Goal: Task Accomplishment & Management: Manage account settings

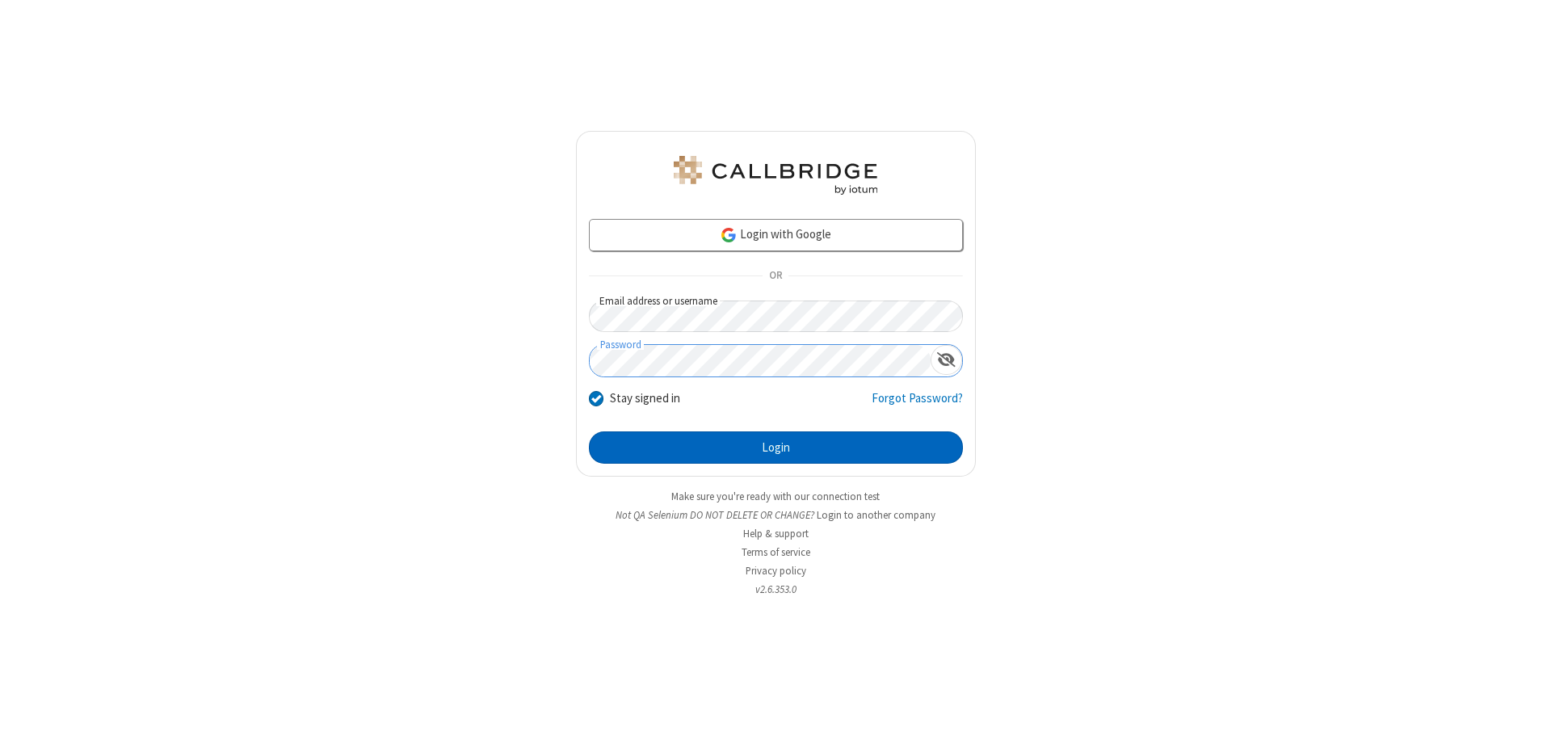
click at [775, 447] on button "Login" at bounding box center [776, 447] width 374 height 32
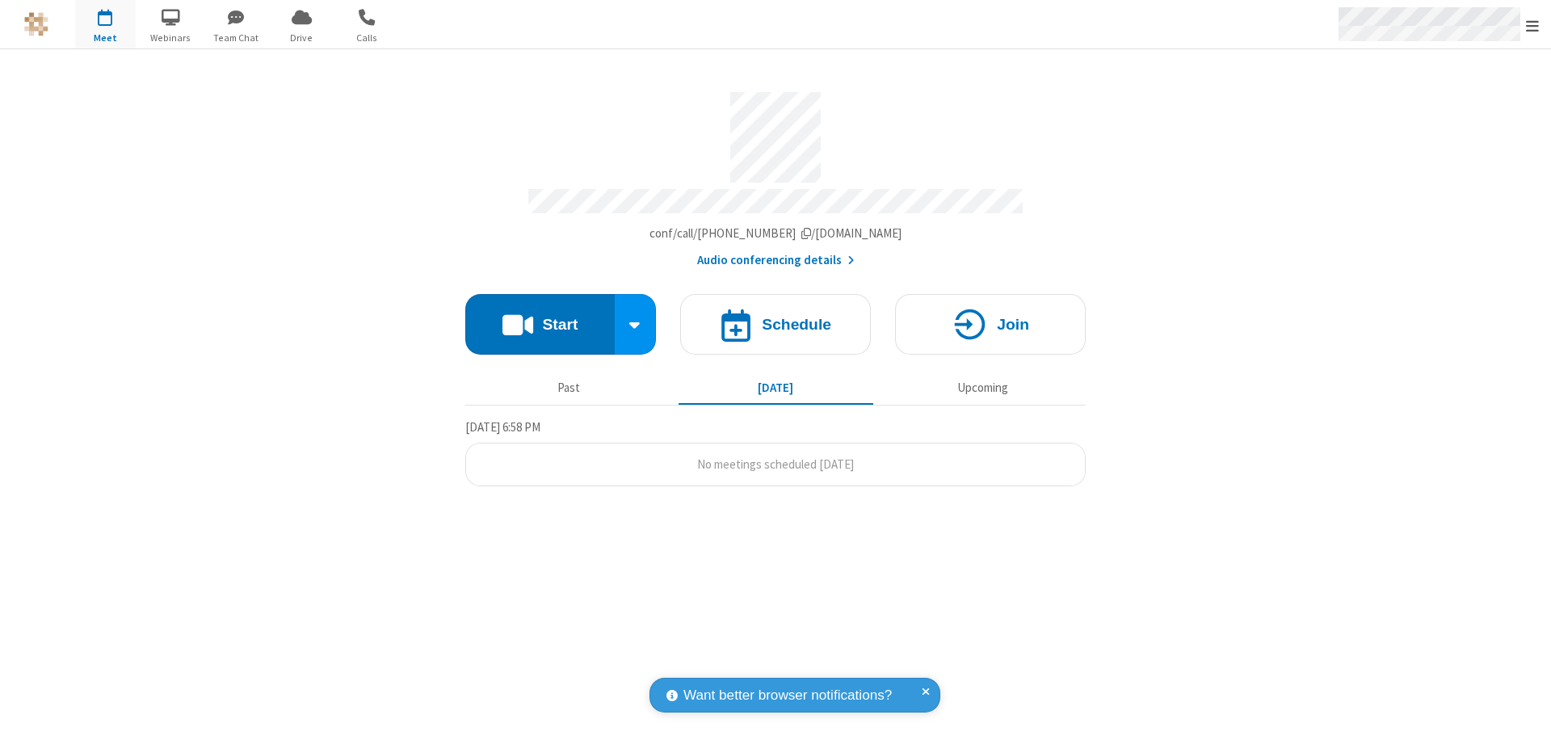
click at [1532, 25] on span "Open menu" at bounding box center [1532, 26] width 13 height 16
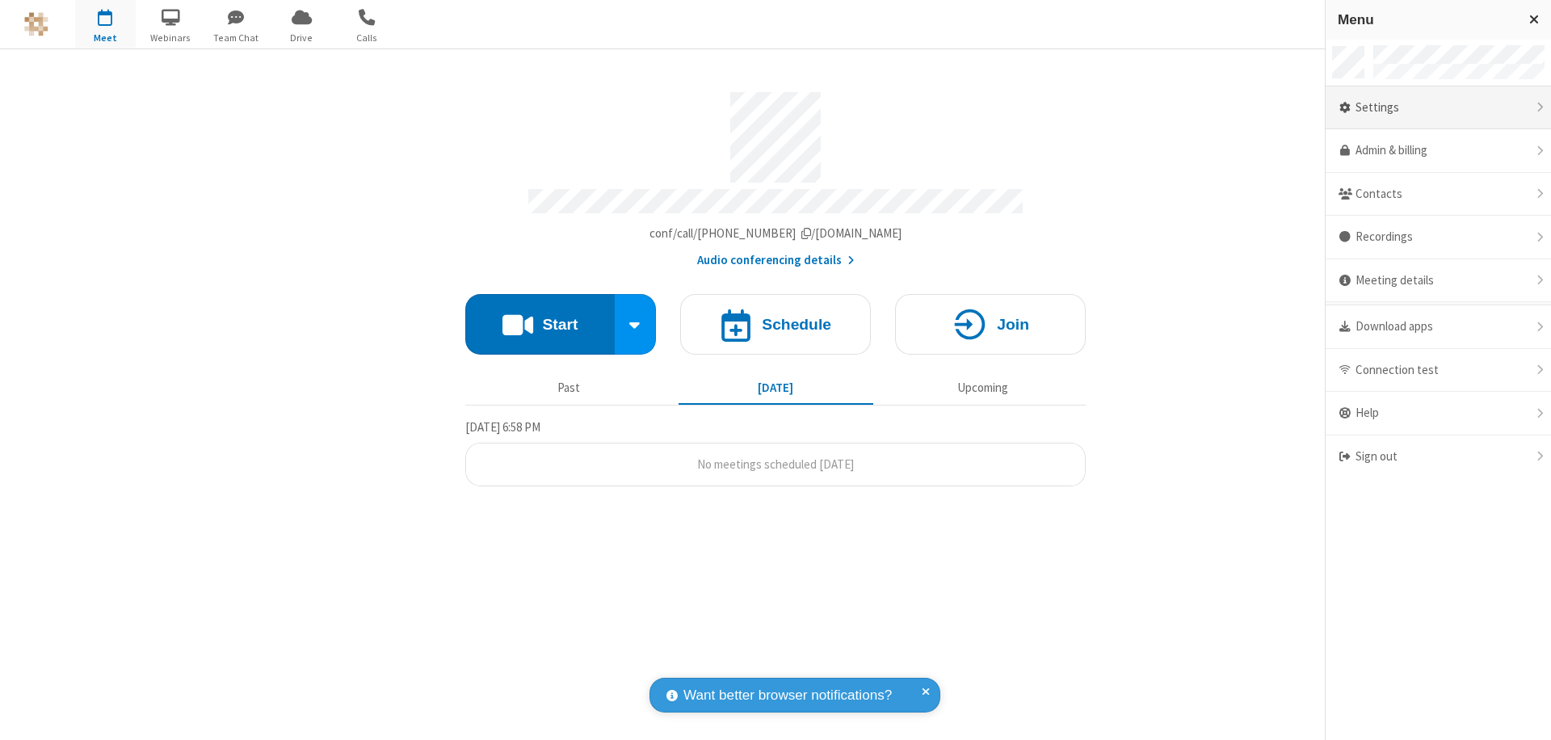
click at [1438, 107] on div "Settings" at bounding box center [1437, 108] width 225 height 44
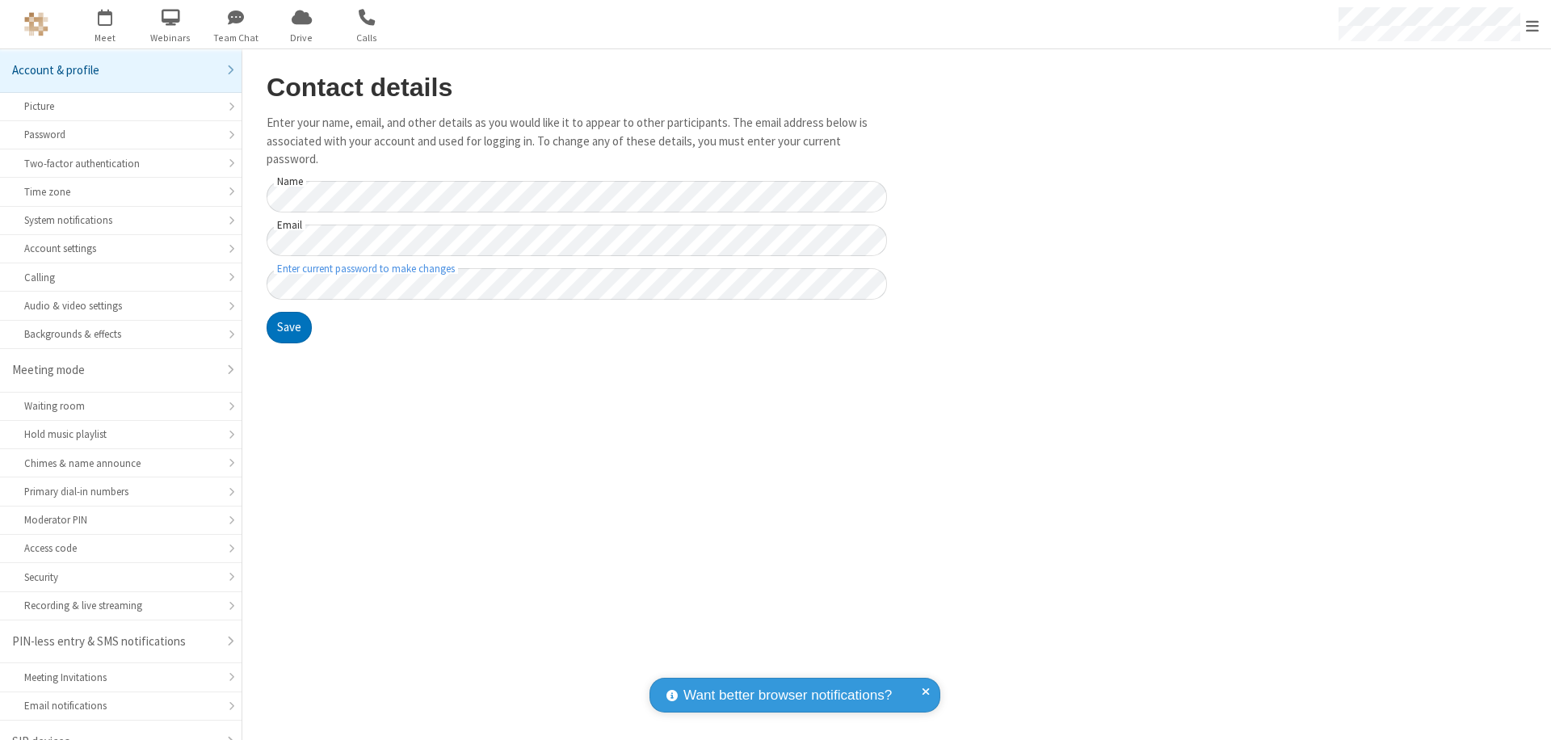
scroll to position [23, 0]
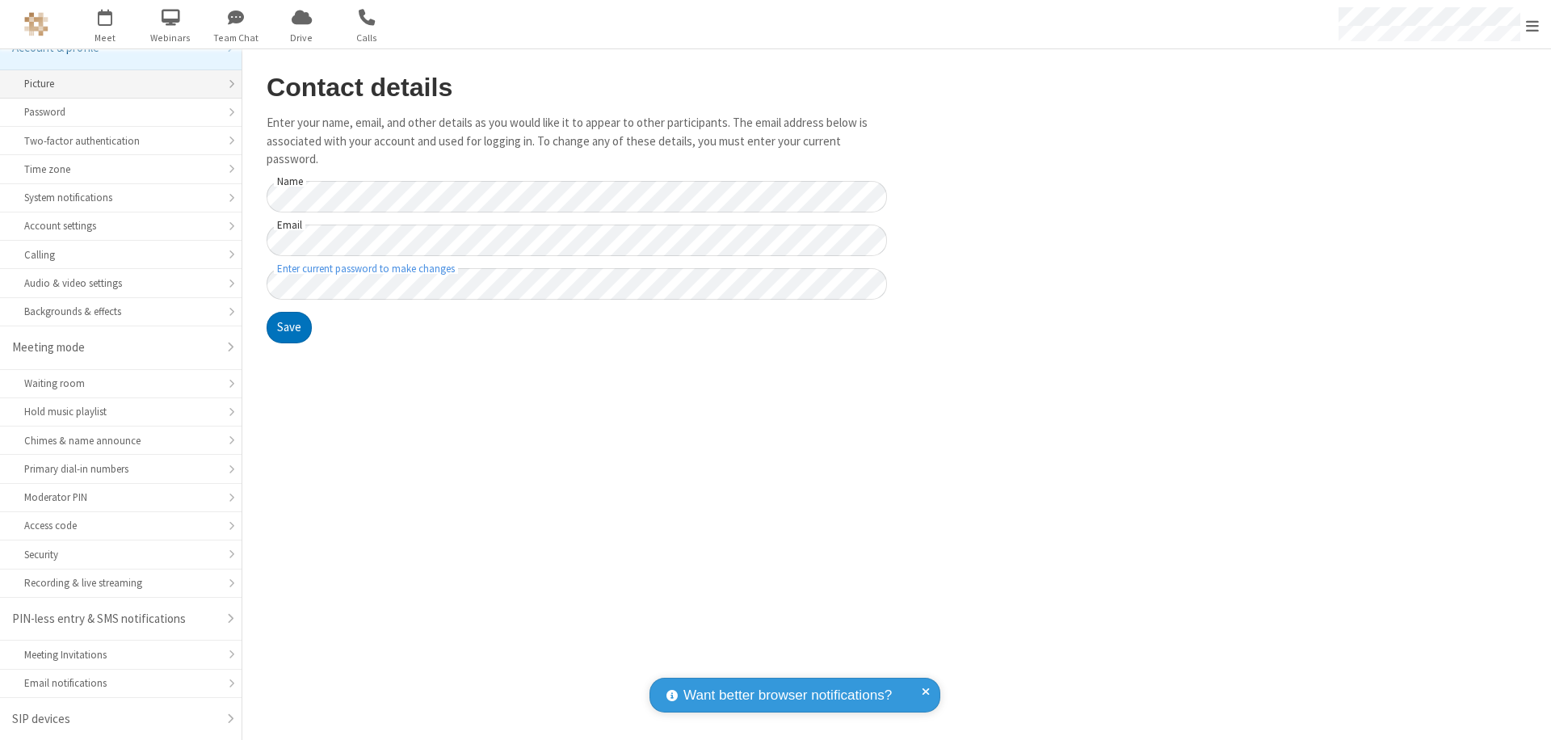
click at [115, 84] on div "Picture" at bounding box center [120, 83] width 193 height 15
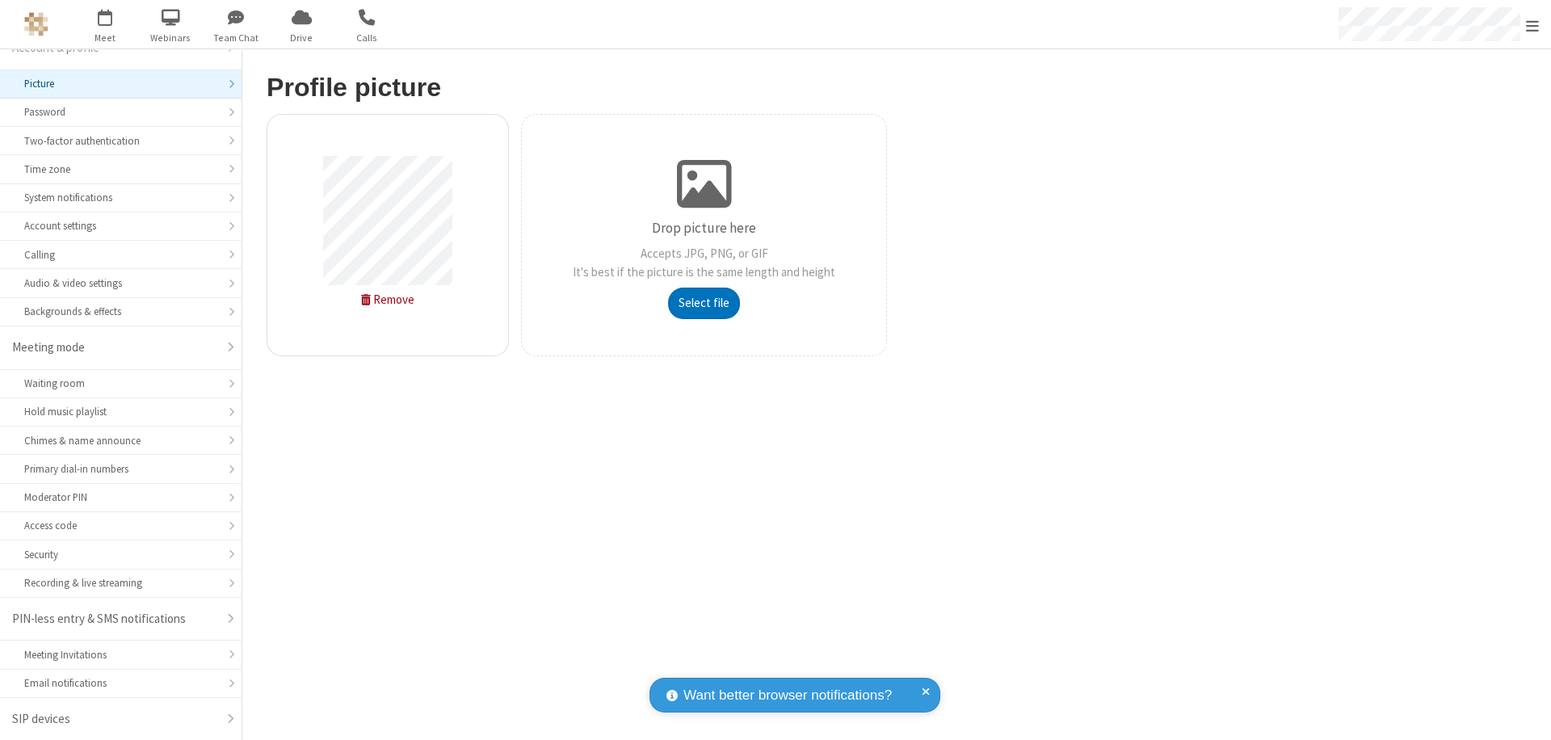
type input "C:\fakepath\avatar_image_test_2.jpg"
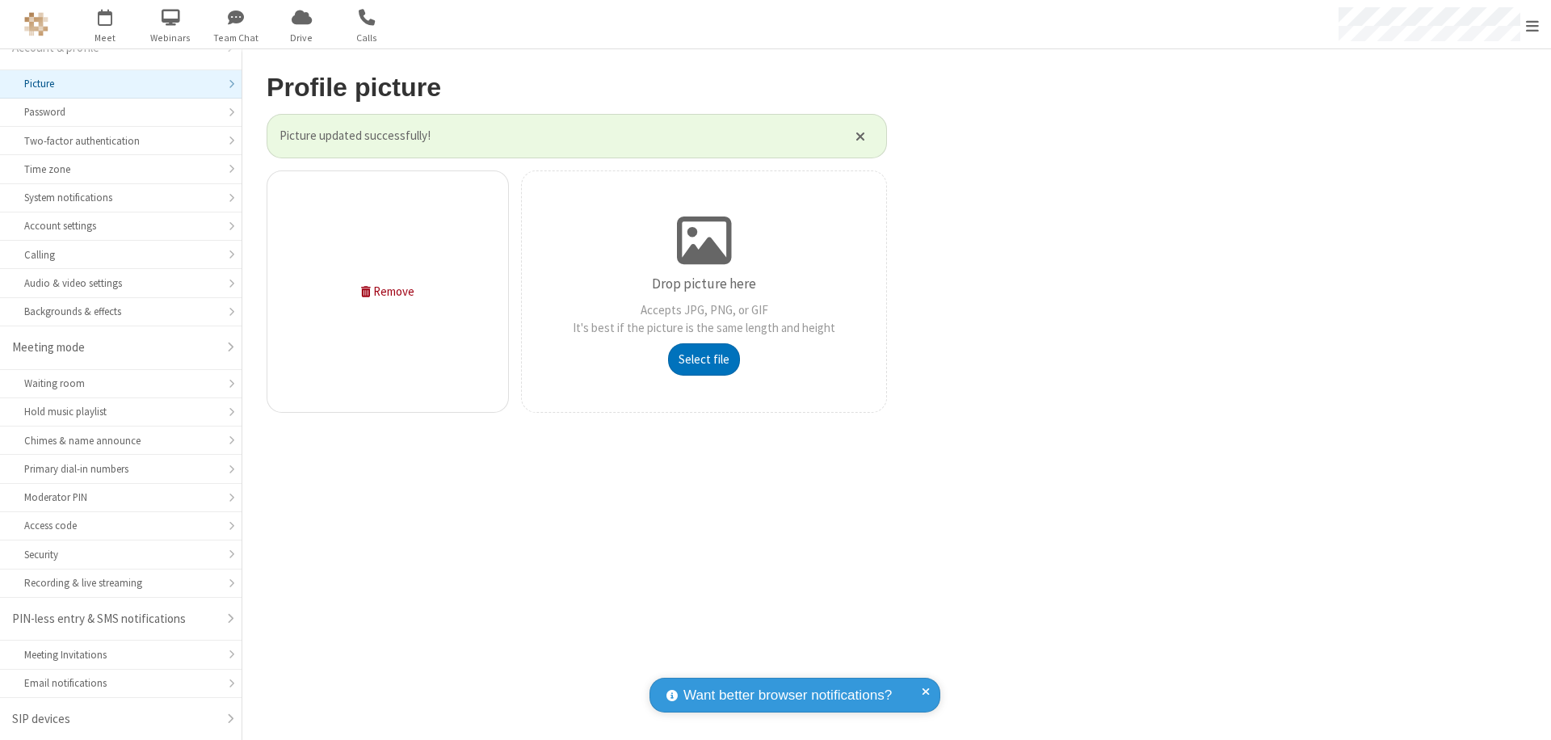
click at [1532, 25] on span "Open menu" at bounding box center [1532, 26] width 13 height 16
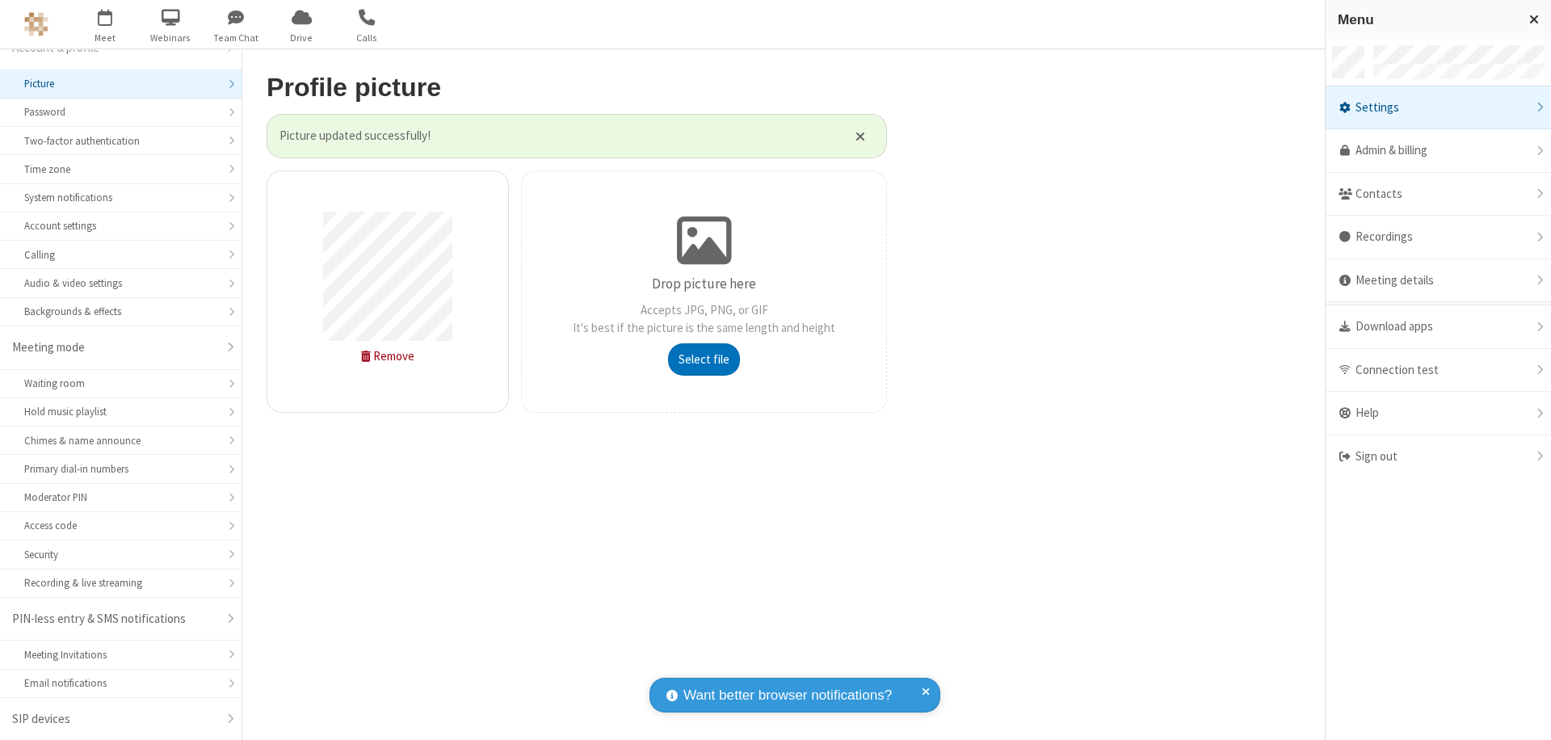
click at [105, 24] on span "button" at bounding box center [105, 16] width 61 height 27
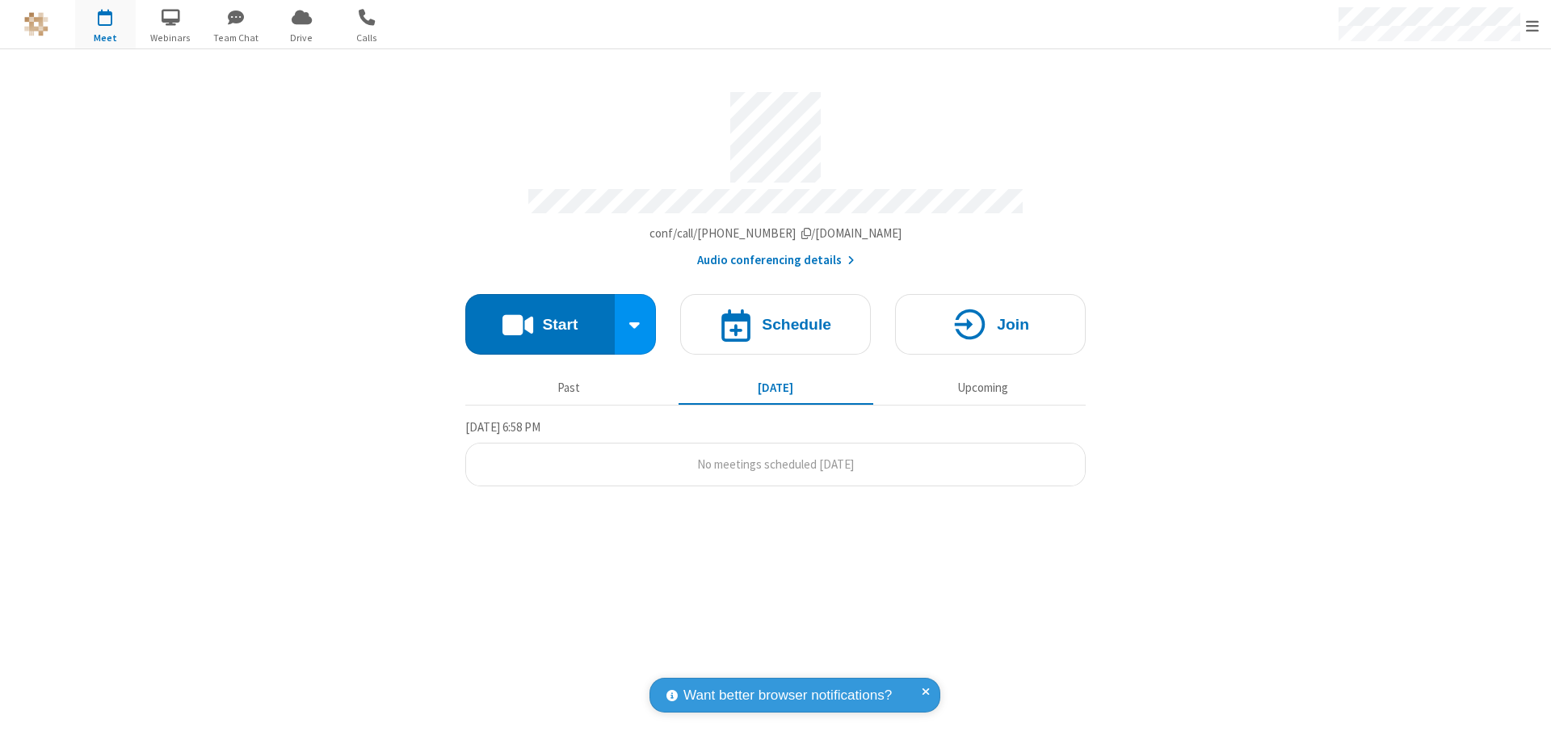
click at [540, 317] on button "Start" at bounding box center [539, 324] width 149 height 61
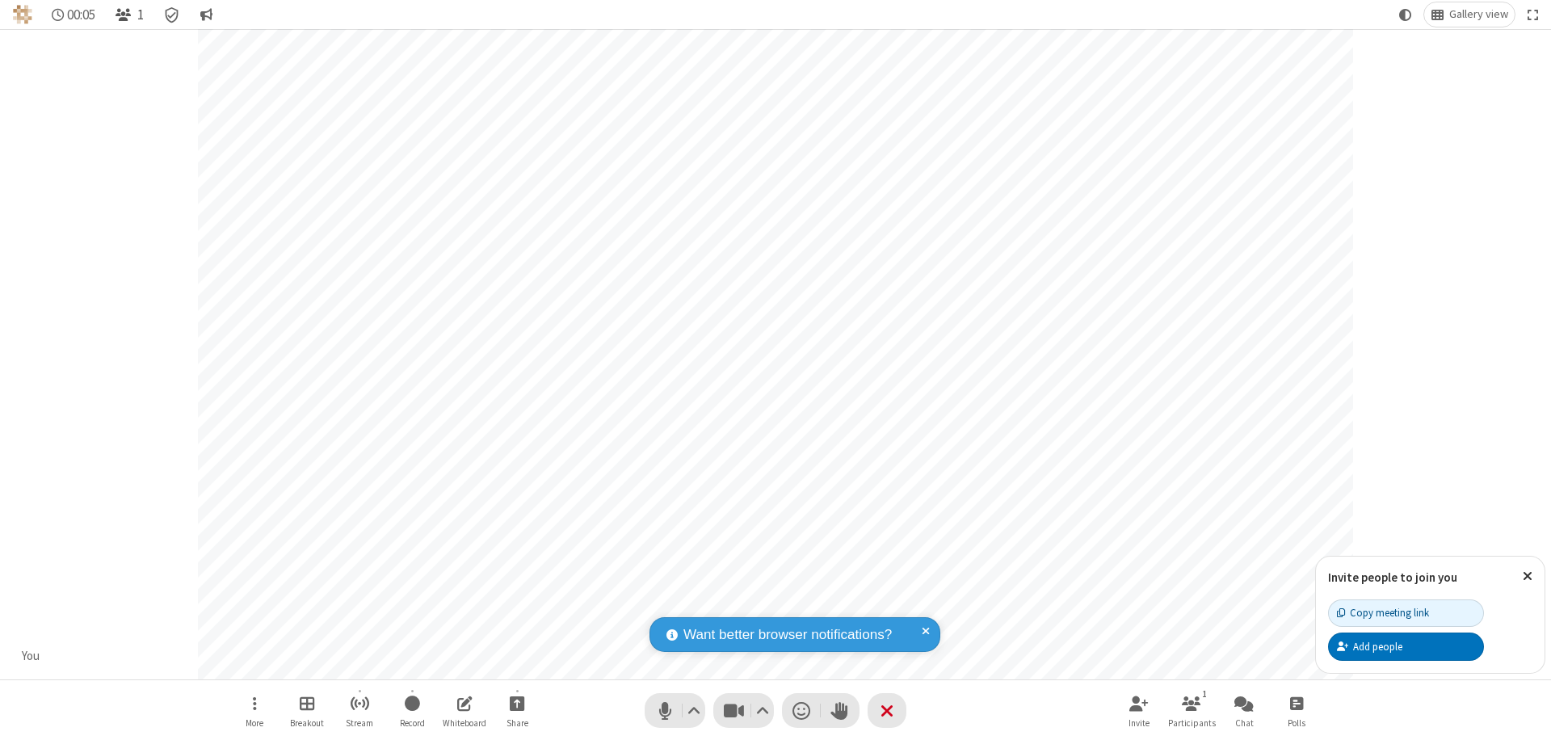
click at [125, 15] on span "Open participant list" at bounding box center [122, 14] width 15 height 15
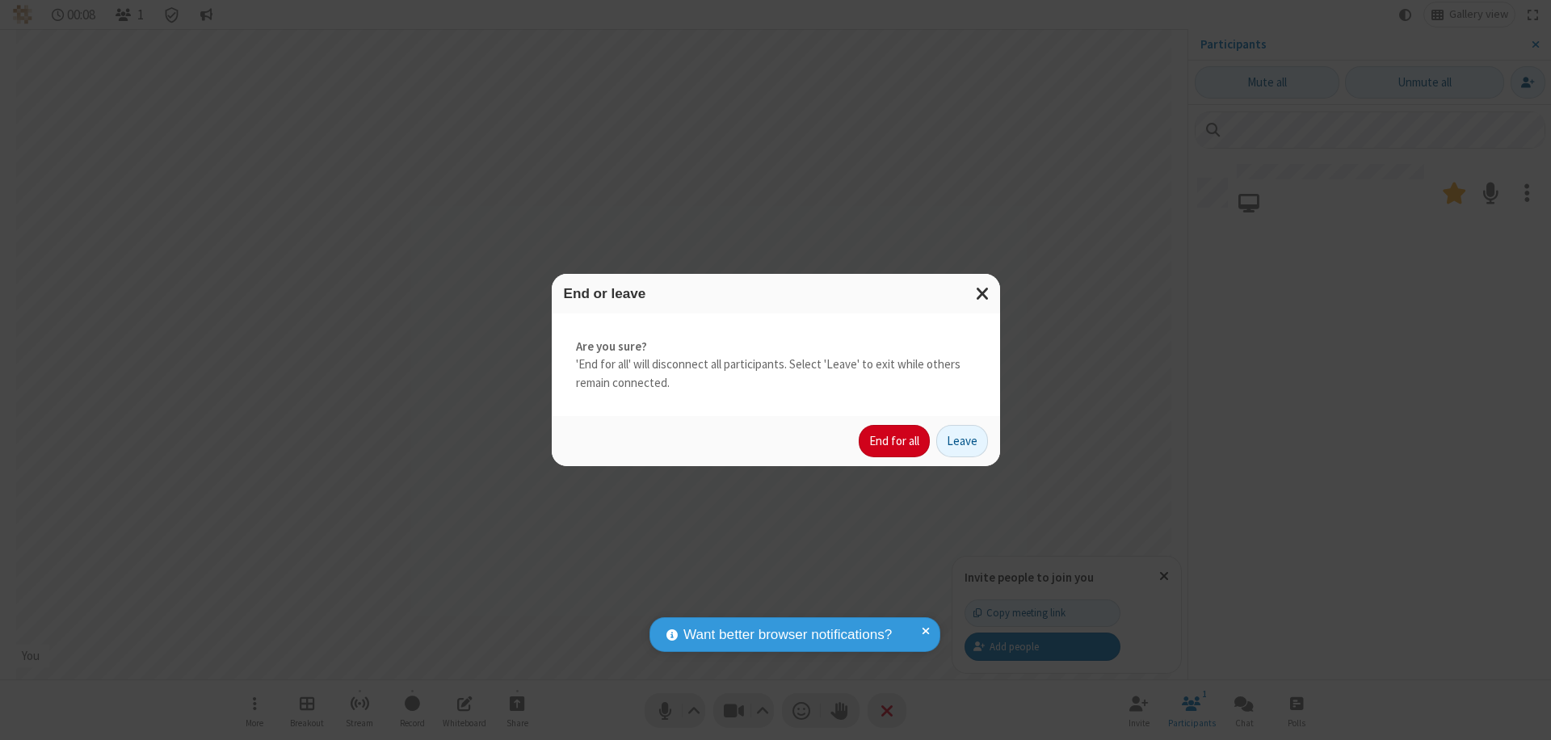
click at [895, 441] on button "End for all" at bounding box center [894, 441] width 71 height 32
